Goal: Transaction & Acquisition: Subscribe to service/newsletter

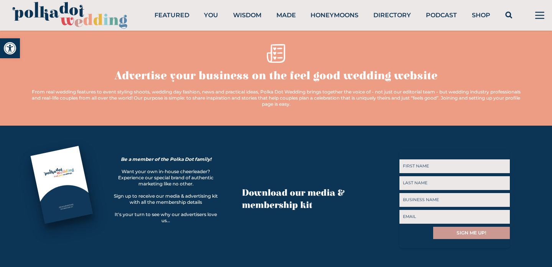
scroll to position [237, 0]
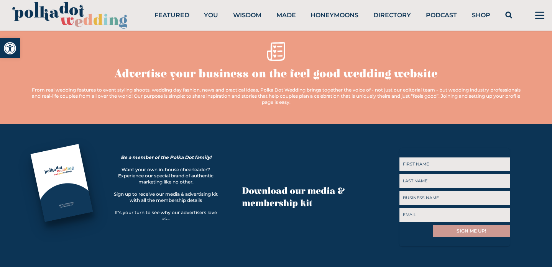
click at [413, 161] on input "First" at bounding box center [455, 165] width 110 height 14
type input "Jack"
type input "Riviera"
type input "Jack Riviera"
click at [428, 162] on input "Jack" at bounding box center [455, 165] width 110 height 14
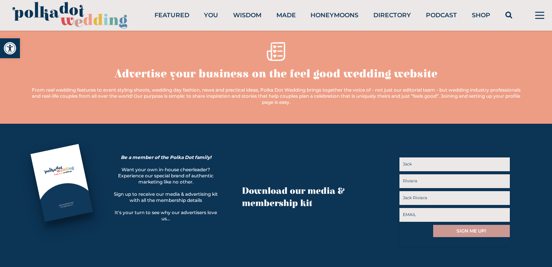
click at [428, 162] on input "Jack" at bounding box center [455, 165] width 110 height 14
type input "[PERSON_NAME]"
click at [423, 176] on input "Riviera" at bounding box center [455, 181] width 110 height 14
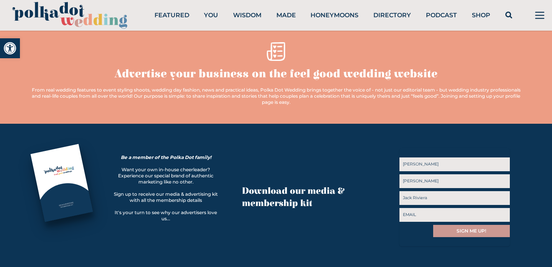
type input "[PERSON_NAME]"
click at [421, 217] on input "Email" at bounding box center [455, 215] width 110 height 14
type input "[EMAIL_ADDRESS][DOMAIN_NAME]"
click at [466, 234] on input "SIGN ME UP!" at bounding box center [471, 231] width 77 height 12
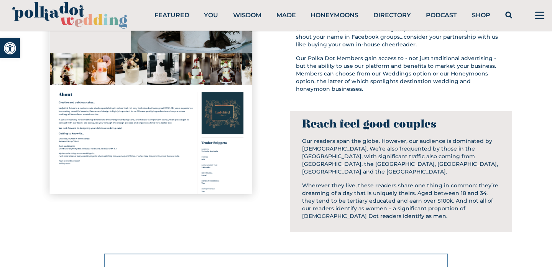
scroll to position [568, 0]
